Goal: Transaction & Acquisition: Purchase product/service

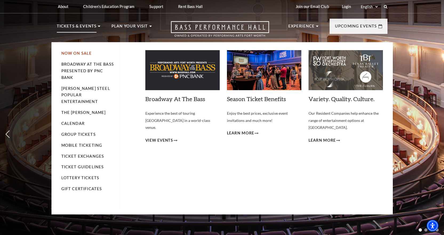
click at [76, 54] on link "Now On Sale" at bounding box center [76, 53] width 31 height 5
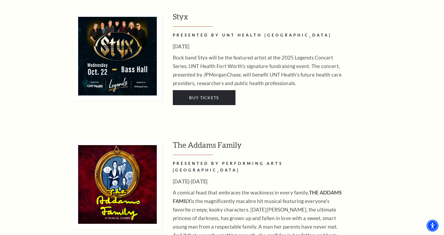
scroll to position [853, 0]
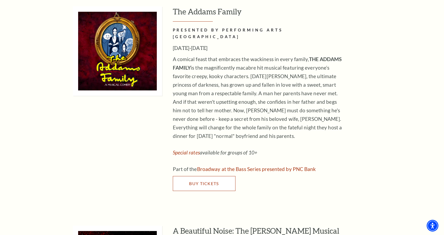
click at [204, 176] on link "Buy Tickets" at bounding box center [204, 183] width 63 height 15
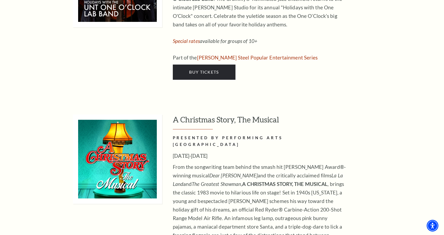
scroll to position [1893, 0]
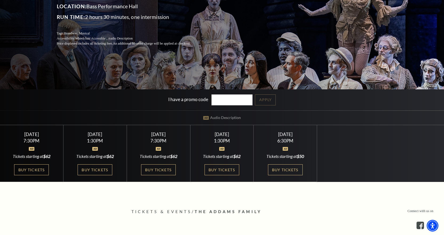
scroll to position [107, 0]
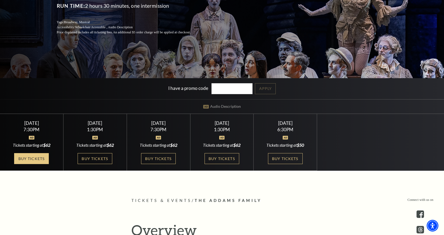
click at [34, 158] on link "Buy Tickets" at bounding box center [31, 158] width 35 height 11
click at [38, 160] on link "Buy Tickets" at bounding box center [31, 158] width 35 height 11
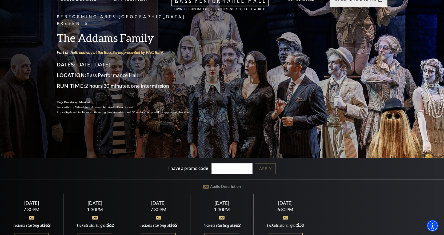
scroll to position [0, 0]
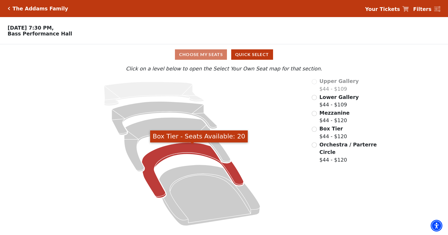
click at [184, 151] on icon "Box Tier - Seats Available: 20" at bounding box center [193, 169] width 102 height 55
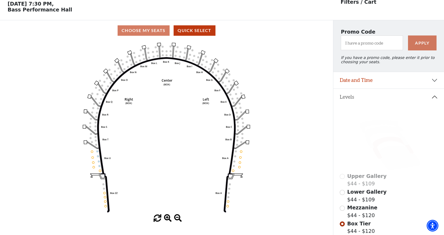
scroll to position [25, 0]
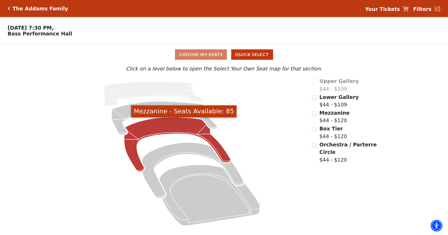
click at [168, 126] on icon "Mezzanine - Seats Available: 85" at bounding box center [177, 144] width 106 height 54
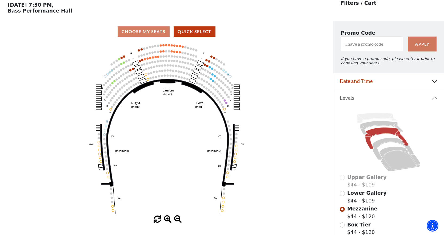
scroll to position [25, 0]
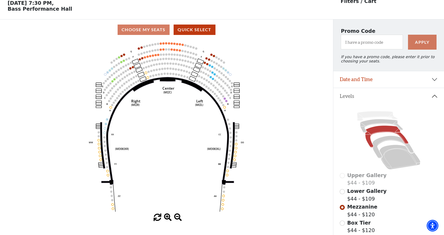
click at [147, 33] on div "Choose My Seats Quick Select" at bounding box center [166, 30] width 333 height 10
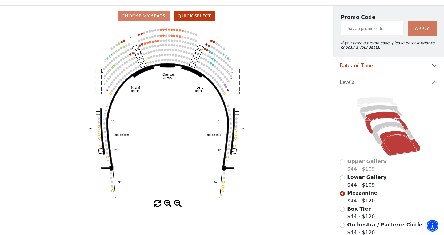
scroll to position [53, 0]
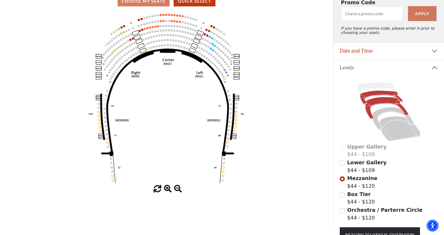
click at [376, 97] on icon at bounding box center [381, 98] width 43 height 14
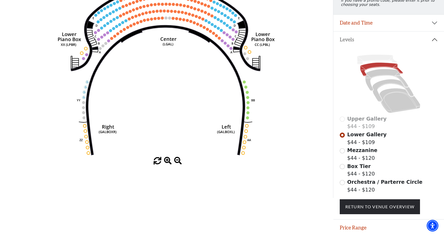
scroll to position [49, 0]
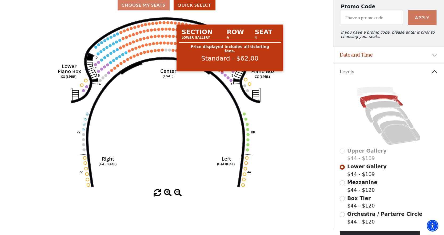
click at [221, 74] on circle at bounding box center [222, 72] width 3 height 3
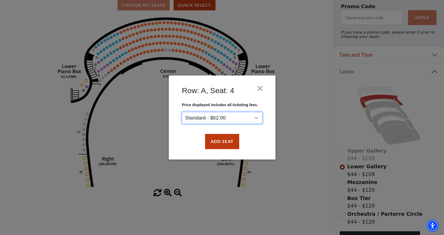
click at [236, 116] on select "Standard - $62.00" at bounding box center [222, 118] width 81 height 12
click at [236, 117] on select "Standard - $62.00" at bounding box center [222, 118] width 81 height 12
click at [259, 87] on button "Close" at bounding box center [260, 88] width 10 height 10
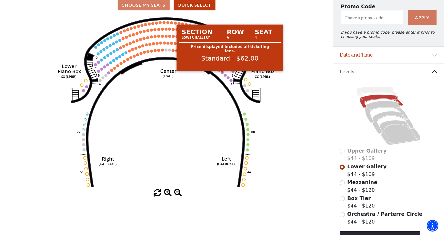
click at [221, 74] on circle at bounding box center [222, 72] width 3 height 3
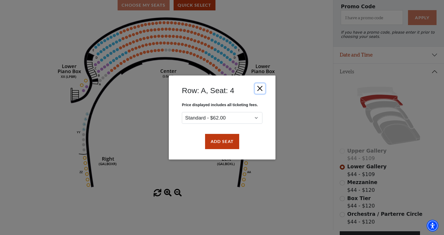
click at [258, 92] on button "Close" at bounding box center [260, 88] width 10 height 10
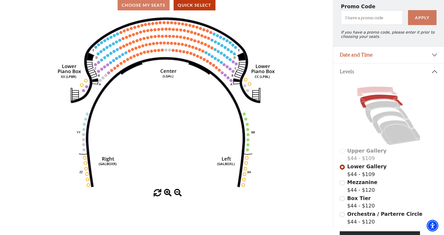
click at [371, 93] on icon at bounding box center [377, 92] width 41 height 10
click at [375, 107] on icon at bounding box center [386, 112] width 43 height 22
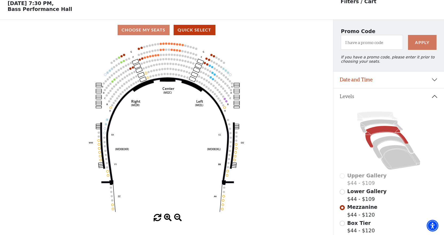
scroll to position [25, 0]
click at [379, 146] on icon at bounding box center [392, 147] width 41 height 22
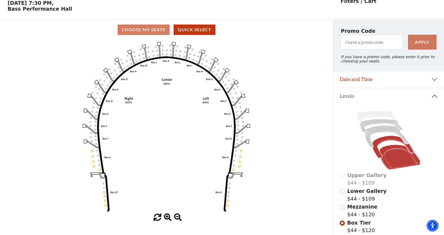
click at [398, 161] on icon at bounding box center [399, 157] width 41 height 25
